Goal: Transaction & Acquisition: Book appointment/travel/reservation

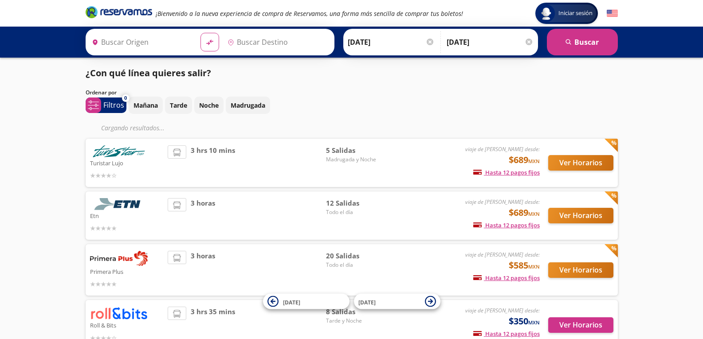
type input "[GEOGRAPHIC_DATA], [GEOGRAPHIC_DATA]"
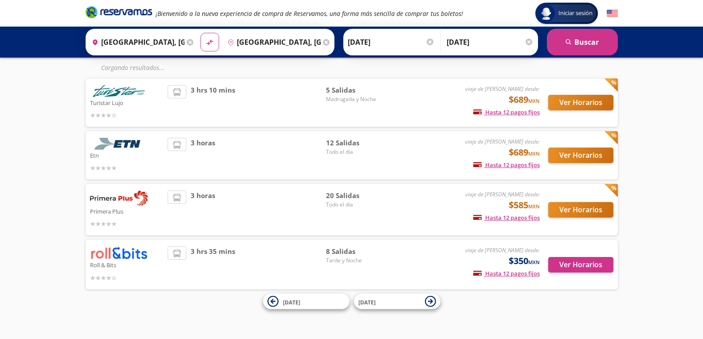
scroll to position [43, 0]
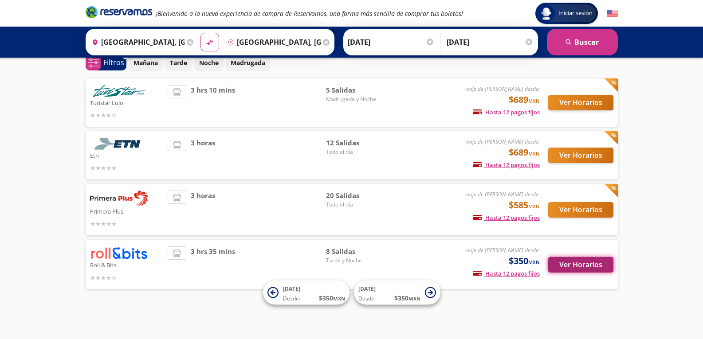
click at [572, 263] on button "Ver Horarios" at bounding box center [580, 265] width 65 height 16
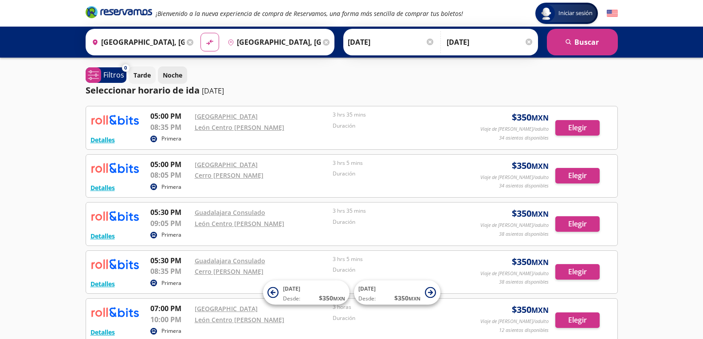
click at [177, 75] on p "Noche" at bounding box center [173, 74] width 20 height 9
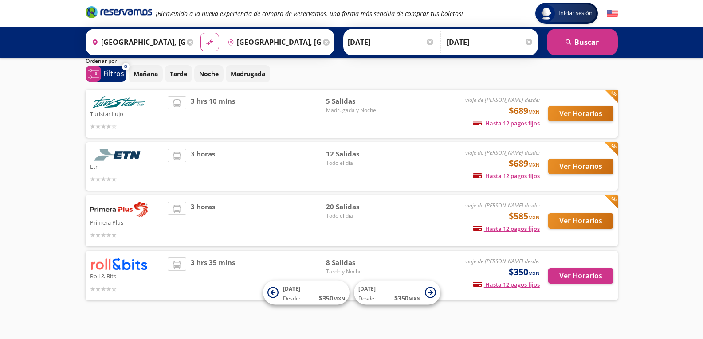
scroll to position [43, 0]
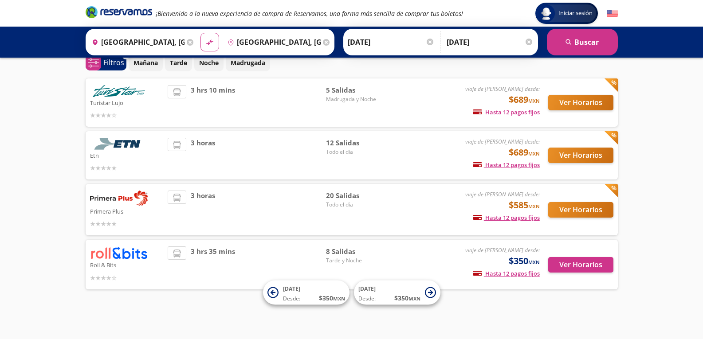
click at [341, 261] on span "Tarde y Noche" at bounding box center [357, 261] width 62 height 8
click at [578, 214] on button "Ver Horarios" at bounding box center [580, 210] width 65 height 16
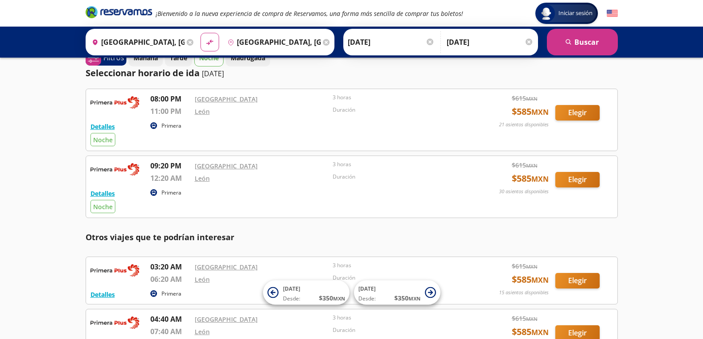
scroll to position [18, 0]
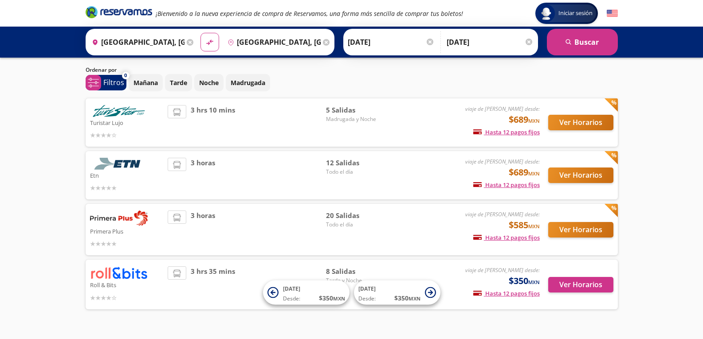
scroll to position [24, 0]
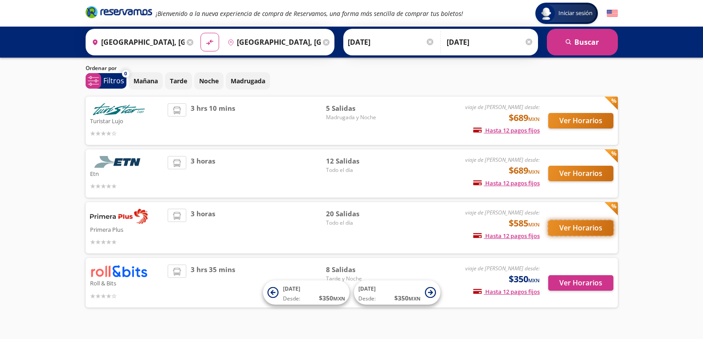
click at [571, 234] on button "Ver Horarios" at bounding box center [580, 228] width 65 height 16
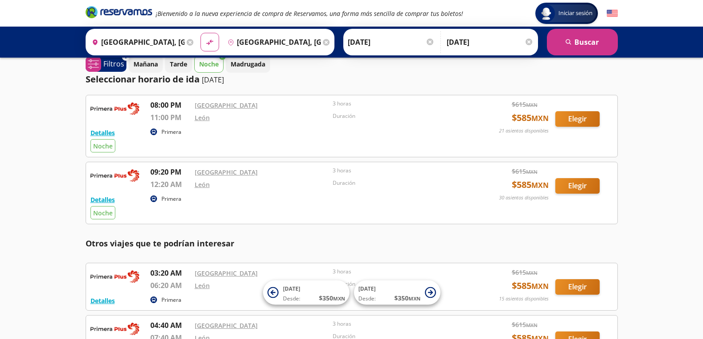
scroll to position [11, 0]
click at [577, 188] on button "Elegir" at bounding box center [577, 187] width 44 height 16
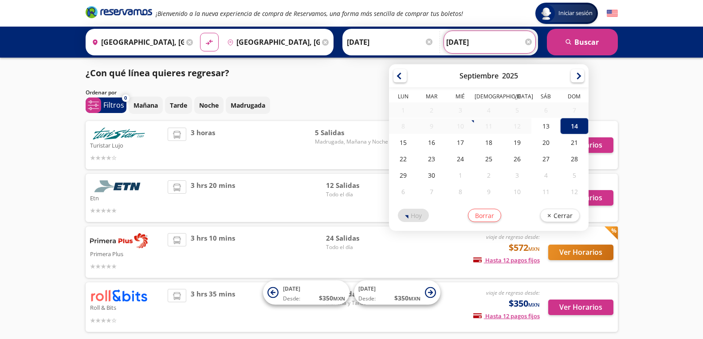
click at [470, 37] on input "14-Sep-25" at bounding box center [489, 42] width 87 height 22
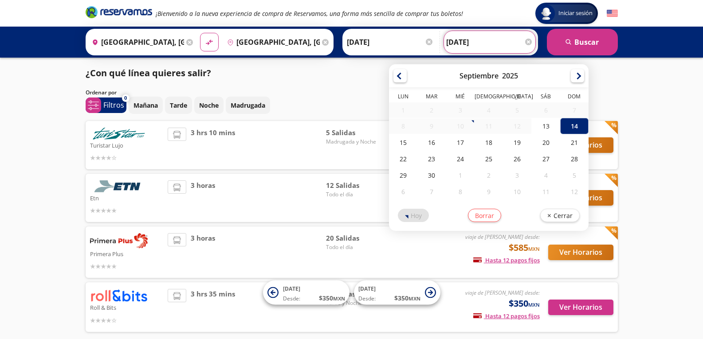
scroll to position [24, 0]
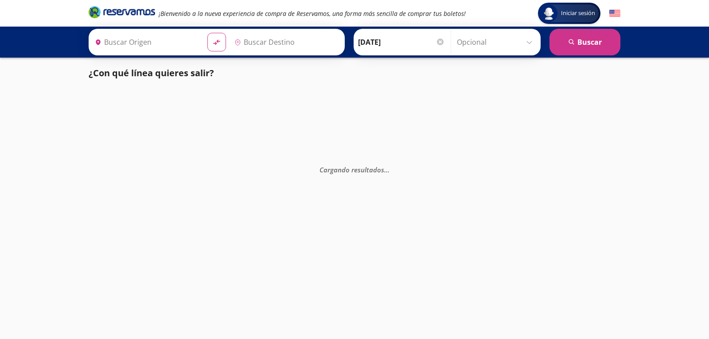
type input "[GEOGRAPHIC_DATA], [GEOGRAPHIC_DATA]"
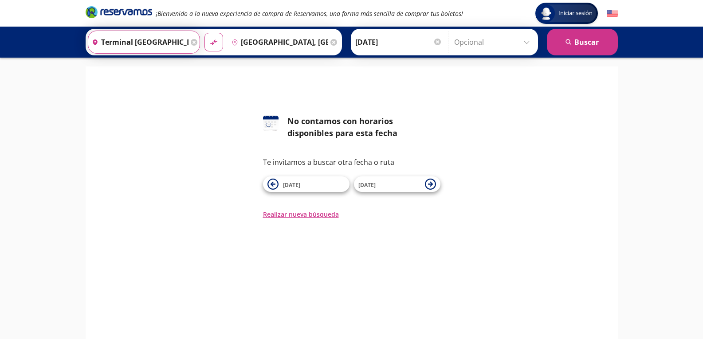
click at [171, 47] on input "Terminal [GEOGRAPHIC_DATA] Modulo 7 Etn, [GEOGRAPHIC_DATA]" at bounding box center [138, 42] width 100 height 22
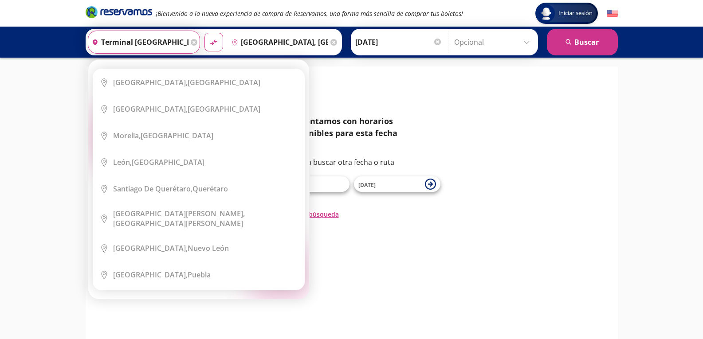
click at [128, 41] on input "Terminal [GEOGRAPHIC_DATA] Modulo 7 Etn, [GEOGRAPHIC_DATA]" at bounding box center [138, 42] width 100 height 22
drag, startPoint x: 104, startPoint y: 42, endPoint x: 200, endPoint y: 47, distance: 96.3
click at [200, 47] on div "Origen heroicons:map-pin-20-solid Terminal [GEOGRAPHIC_DATA] Modulo 7 [GEOGRAPH…" at bounding box center [214, 42] width 256 height 27
type input "t"
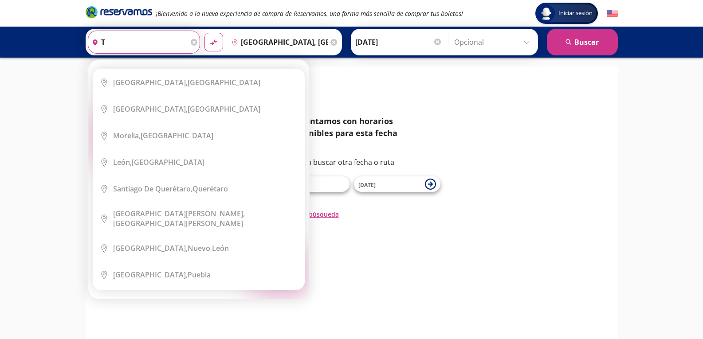
scroll to position [0, 0]
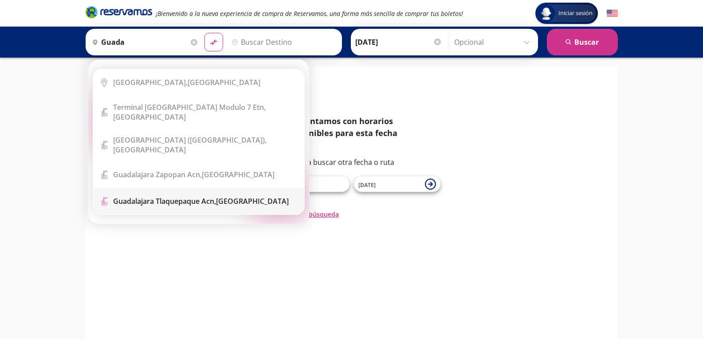
click at [180, 195] on li "Terminal Icon" at bounding box center [198, 201] width 211 height 27
type input "Guadalajara Tlaquepaque Acn, [GEOGRAPHIC_DATA]"
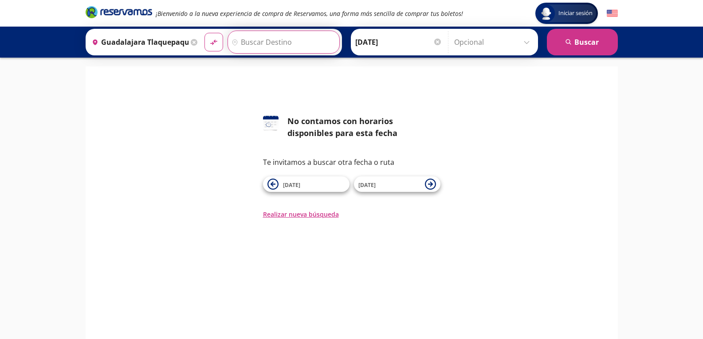
click at [268, 45] on input "Destino" at bounding box center [282, 42] width 109 height 22
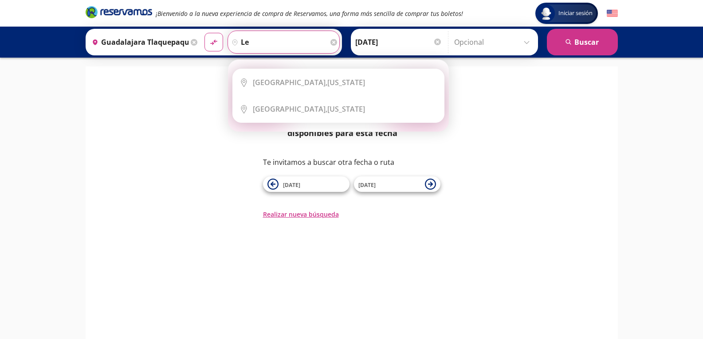
type input "l"
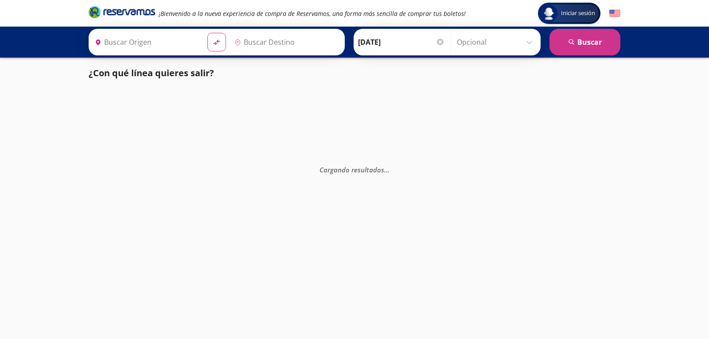
type input "[GEOGRAPHIC_DATA], [GEOGRAPHIC_DATA]"
type input "Guadalajara Consulado, Jalisco"
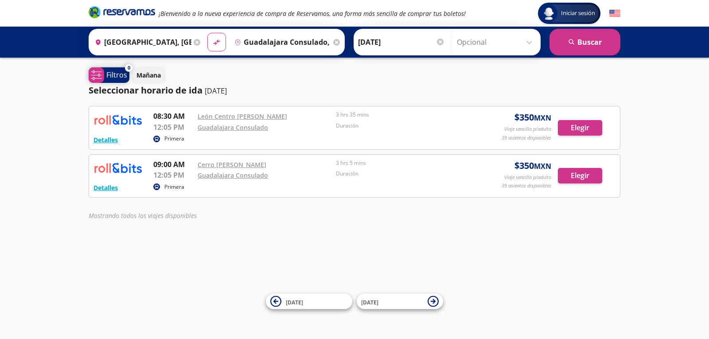
click at [127, 69] on span "0" at bounding box center [129, 68] width 8 height 8
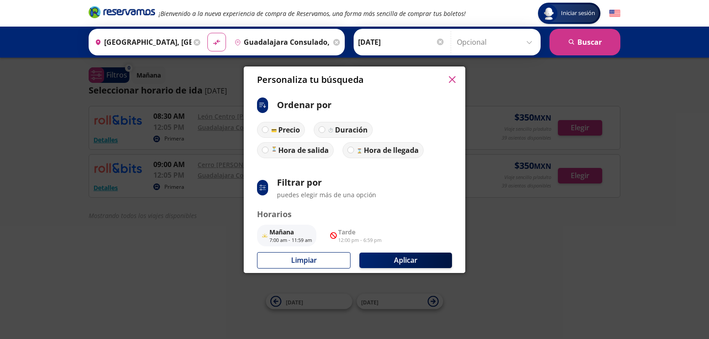
scroll to position [66, 0]
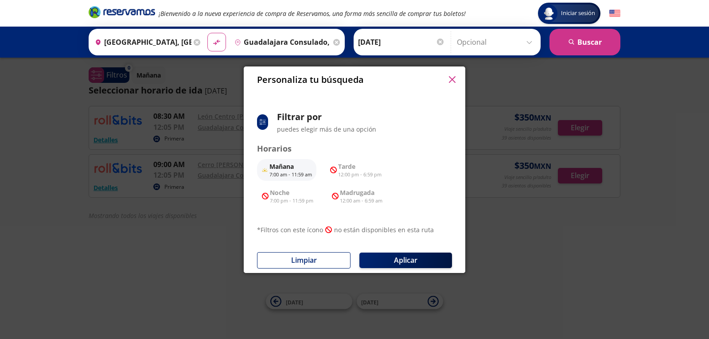
drag, startPoint x: 361, startPoint y: 301, endPoint x: 369, endPoint y: 336, distance: 36.3
click at [369, 336] on div "Personaliza tu búsqueda ci:sort-ascending Ordenar por Precio Duración Hora de s…" at bounding box center [354, 169] width 709 height 339
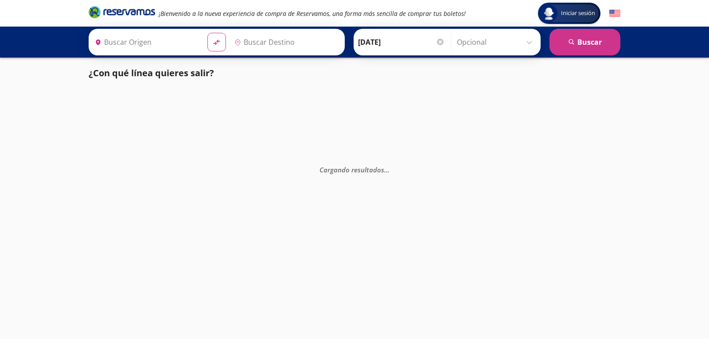
type input "[GEOGRAPHIC_DATA], [GEOGRAPHIC_DATA]"
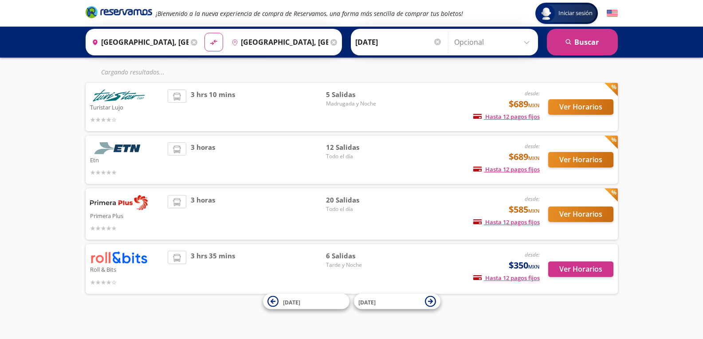
scroll to position [60, 0]
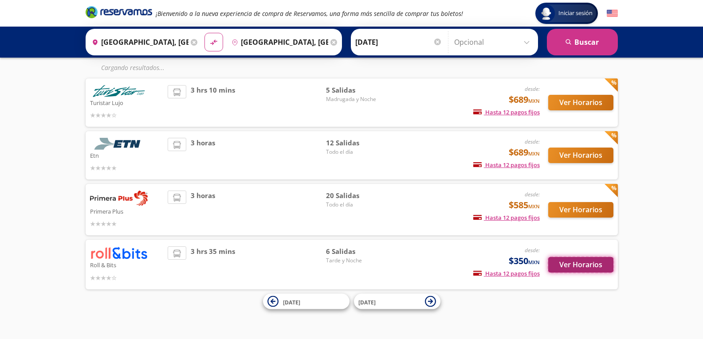
click at [565, 266] on button "Ver Horarios" at bounding box center [580, 265] width 65 height 16
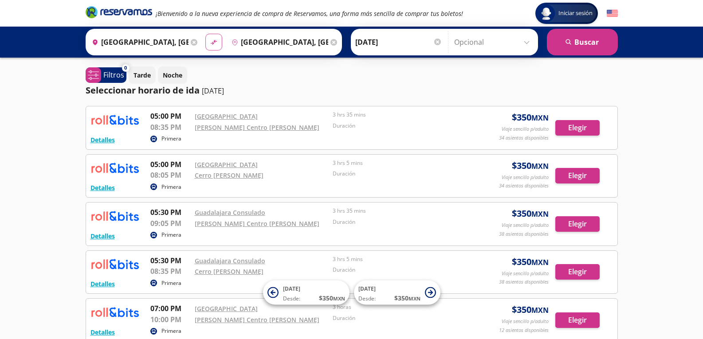
click at [210, 43] on icon "material-symbols:compare-arrows-rounded" at bounding box center [214, 42] width 8 height 8
type input "[GEOGRAPHIC_DATA], [GEOGRAPHIC_DATA]"
type input "Guadalajara, Jalisco"
click at [408, 40] on input "[DATE]" at bounding box center [398, 42] width 87 height 22
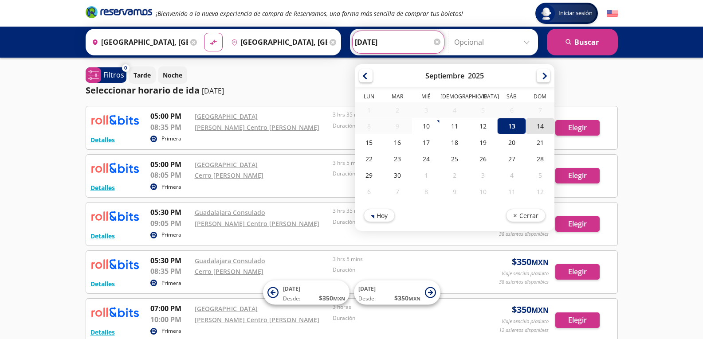
click at [527, 129] on div "14" at bounding box center [539, 126] width 28 height 16
type input "14-Sep-25"
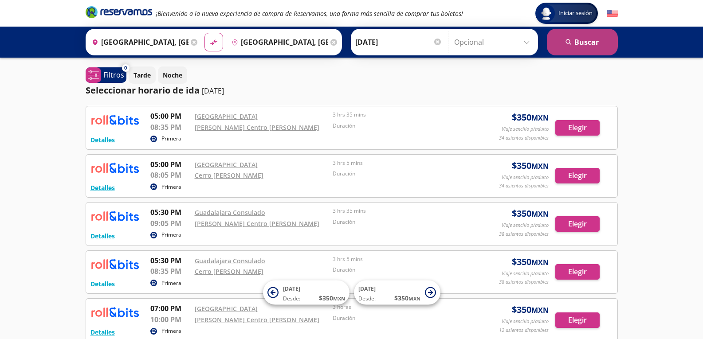
click at [569, 48] on button "search Buscar" at bounding box center [582, 42] width 71 height 27
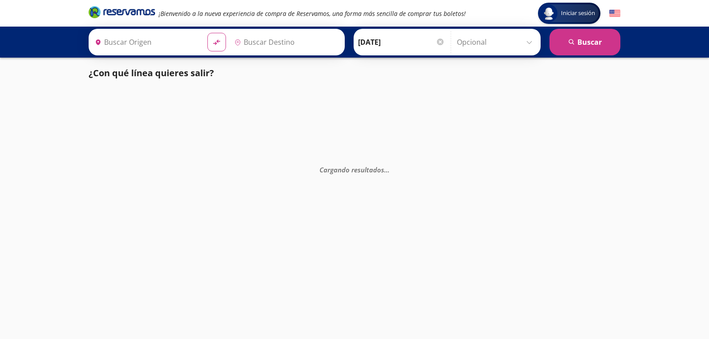
type input "Guadalajara, Jalisco"
type input "[GEOGRAPHIC_DATA], [GEOGRAPHIC_DATA]"
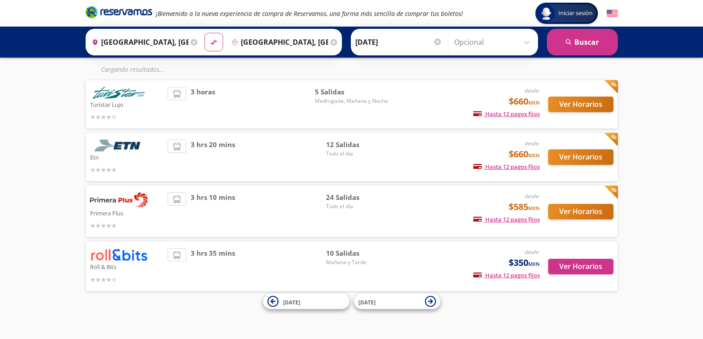
scroll to position [60, 0]
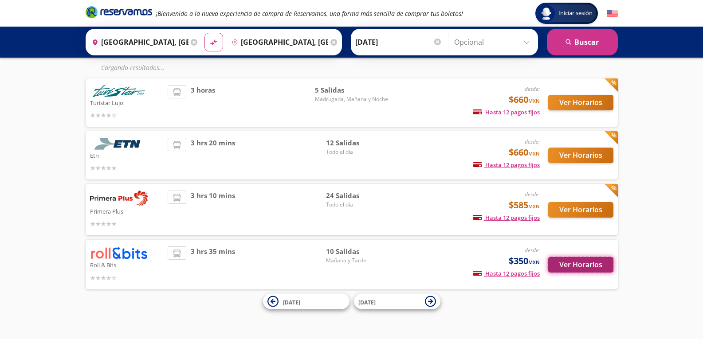
click at [592, 269] on button "Ver Horarios" at bounding box center [580, 265] width 65 height 16
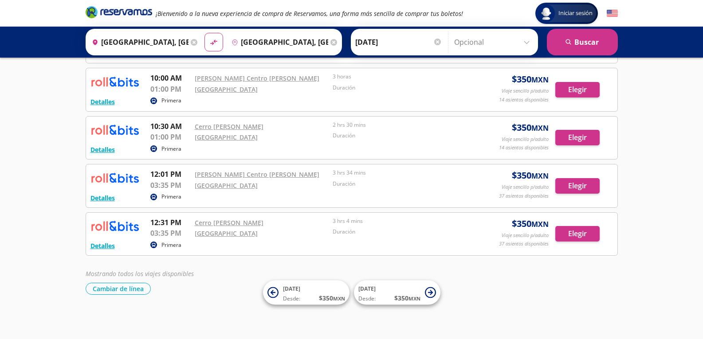
scroll to position [327, 0]
